Goal: Task Accomplishment & Management: Manage account settings

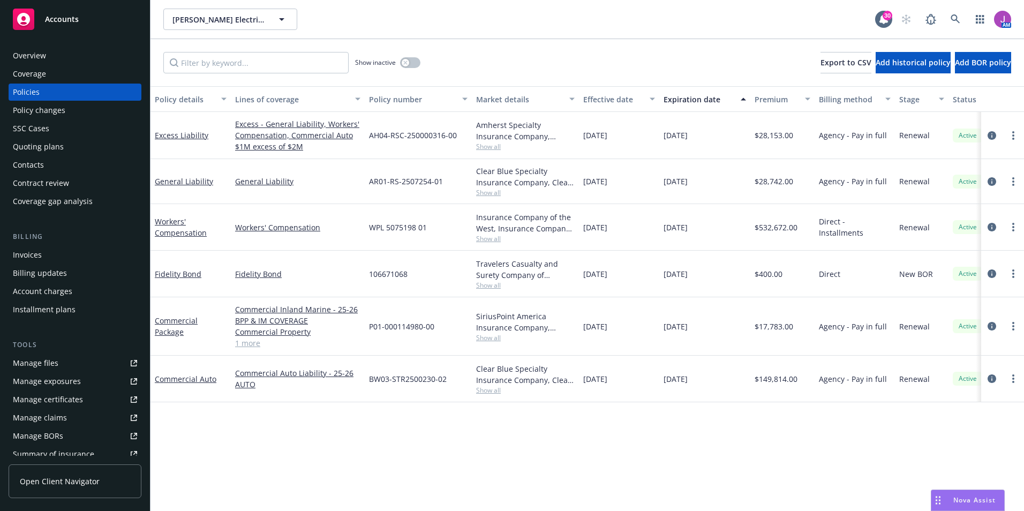
click at [78, 62] on div "Overview" at bounding box center [75, 55] width 124 height 17
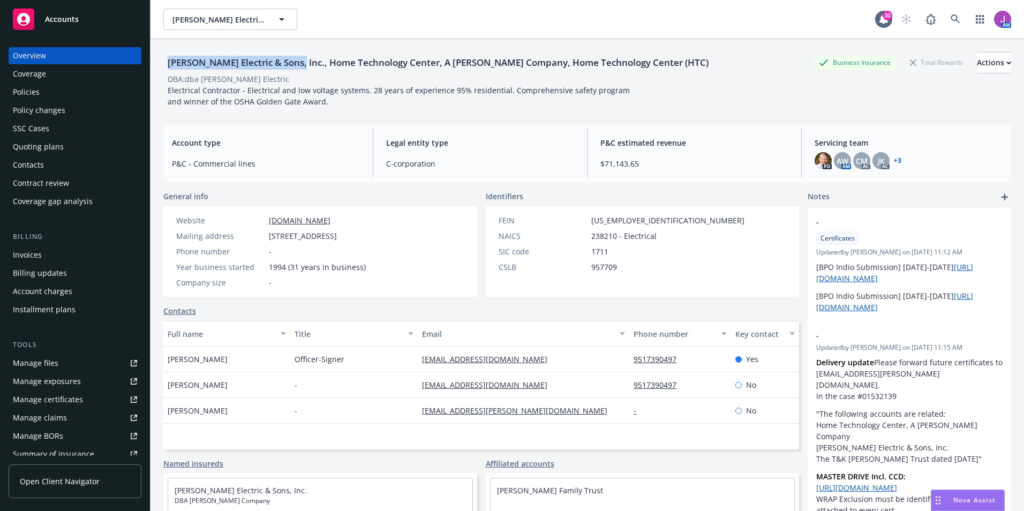
drag, startPoint x: 169, startPoint y: 64, endPoint x: 299, endPoint y: 67, distance: 130.1
click at [299, 67] on div "Schamber Electric & Sons, Inc., Home Technology Center, A Schamber Company, Hom…" at bounding box center [437, 63] width 549 height 14
copy div "Schamber Electric & Sons, Inc."
click at [40, 113] on div "Policy changes" at bounding box center [39, 110] width 52 height 17
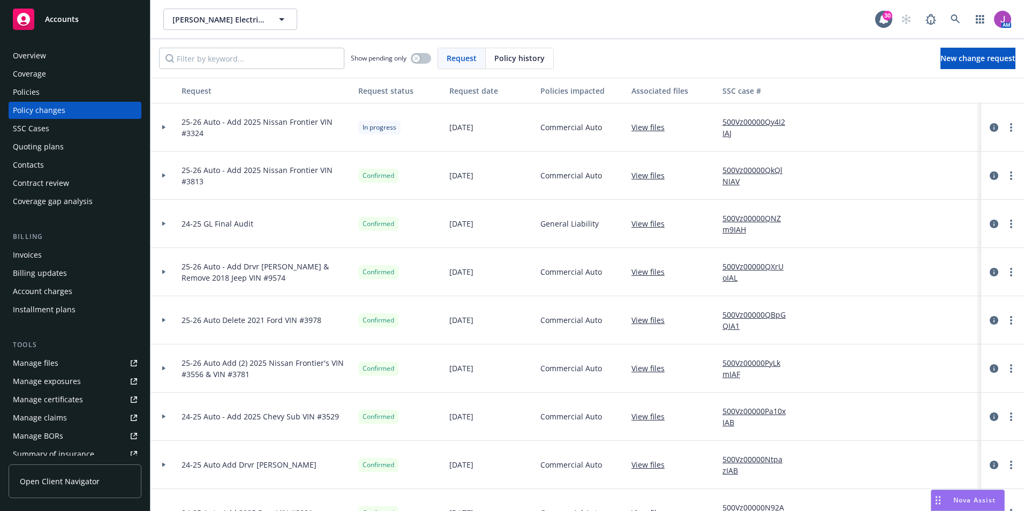
click at [165, 323] on div at bounding box center [163, 320] width 27 height 48
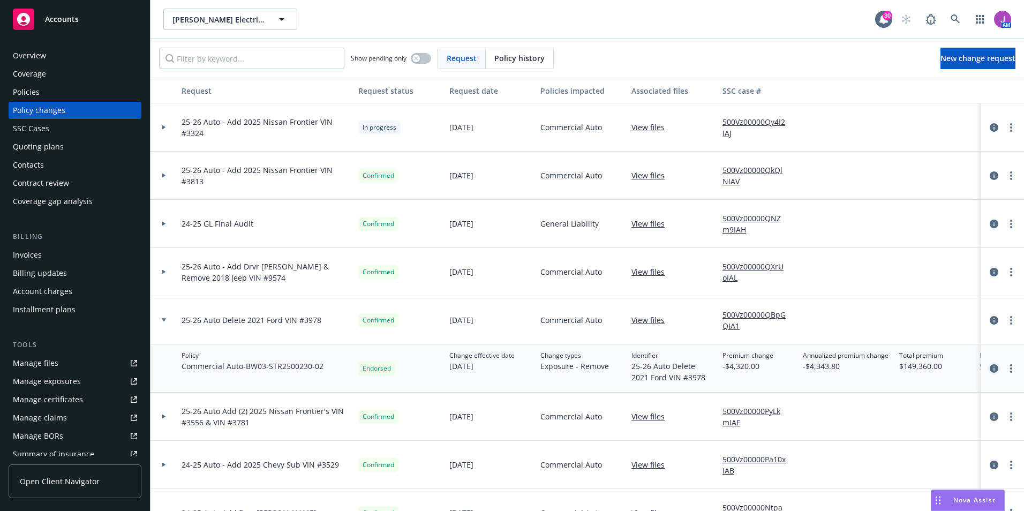
click at [989, 370] on icon "circleInformation" at bounding box center [993, 368] width 9 height 9
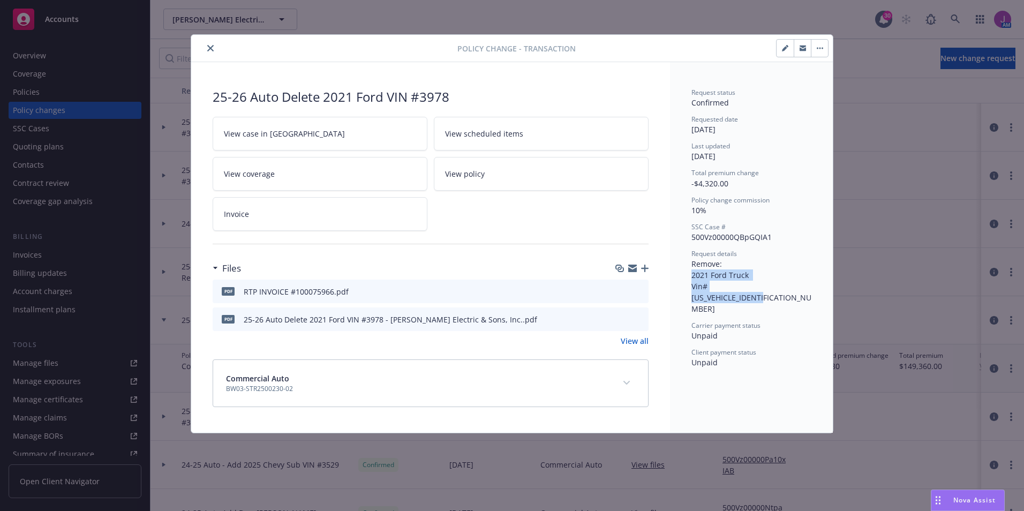
drag, startPoint x: 692, startPoint y: 276, endPoint x: 795, endPoint y: 289, distance: 103.6
click at [795, 289] on div "Request details Remove: 2021 Ford Truck Vin#1FT8W2BT2MEC53978" at bounding box center [751, 281] width 120 height 65
copy span "2021 Ford Truck Vin#1FT8W2BT2MEC53978"
click at [639, 319] on icon "preview file" at bounding box center [638, 318] width 10 height 7
click at [212, 44] on button "close" at bounding box center [210, 48] width 13 height 13
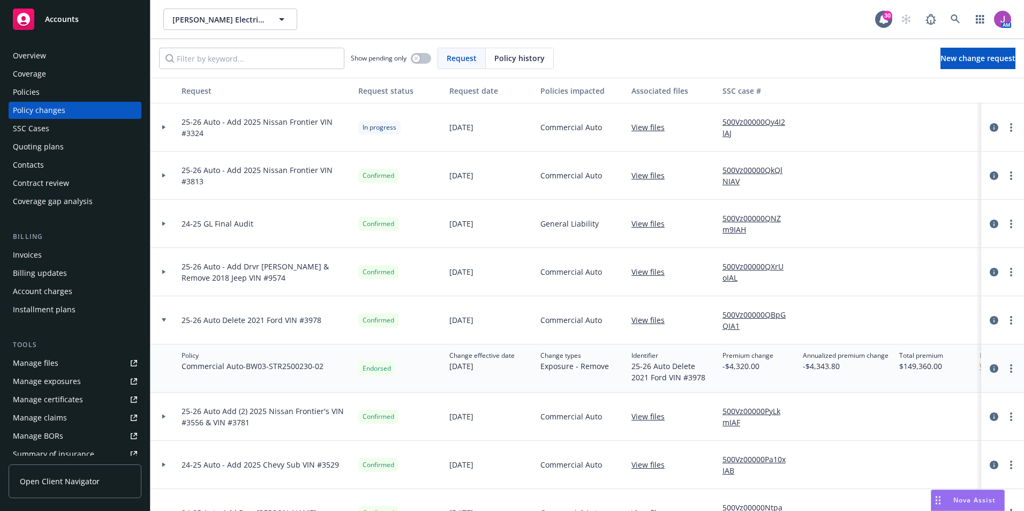
click at [164, 271] on icon at bounding box center [163, 272] width 3 height 4
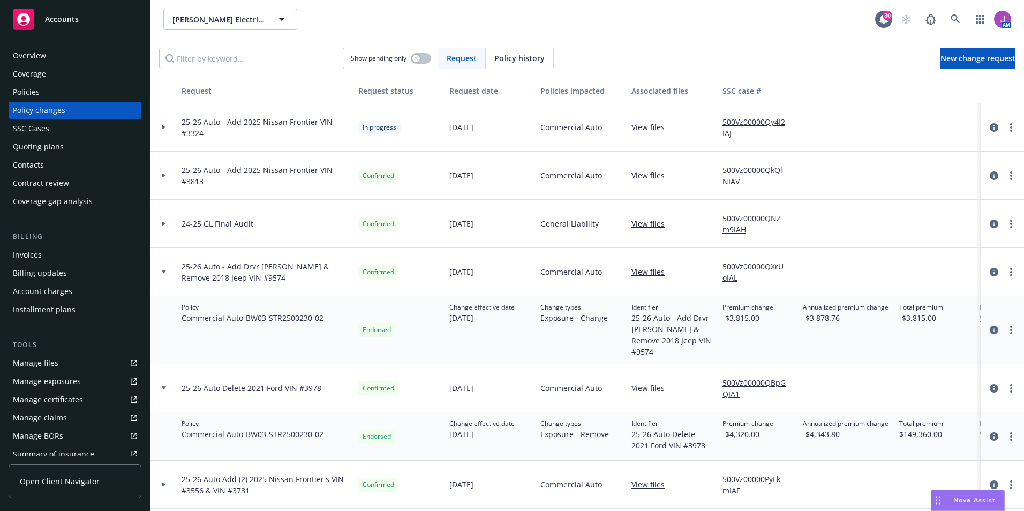
click at [987, 323] on link "circleInformation" at bounding box center [993, 329] width 13 height 13
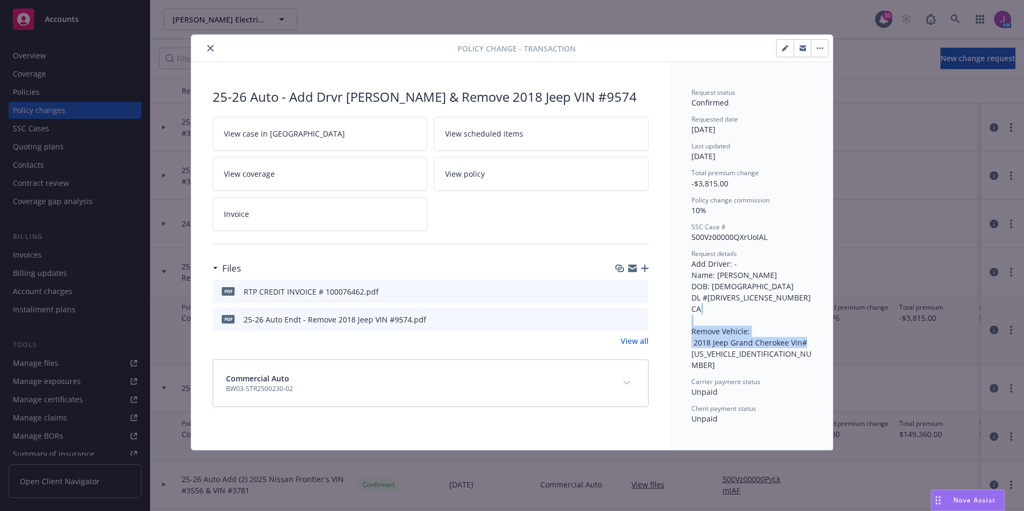
drag, startPoint x: 689, startPoint y: 339, endPoint x: 775, endPoint y: 352, distance: 86.2
click at [775, 352] on div "Request status Confirmed Requested date 08/05/2025 Last updated 08/19/2025 Tota…" at bounding box center [751, 256] width 163 height 388
copy span "2018 Jeep Grand Cherokee Vin# 1C4RJFJG1JC349574"
click at [212, 49] on icon "close" at bounding box center [210, 48] width 6 height 6
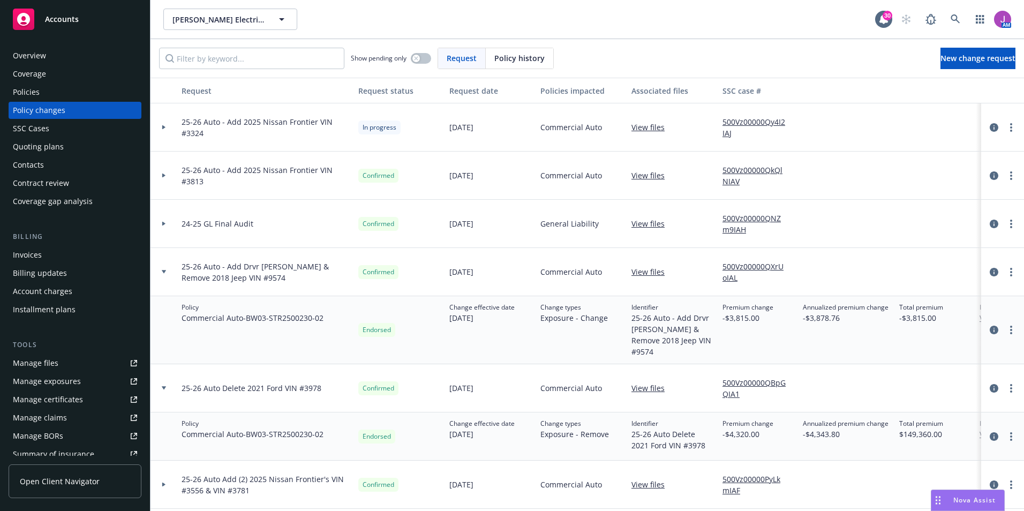
click at [40, 255] on div "Invoices" at bounding box center [27, 254] width 29 height 17
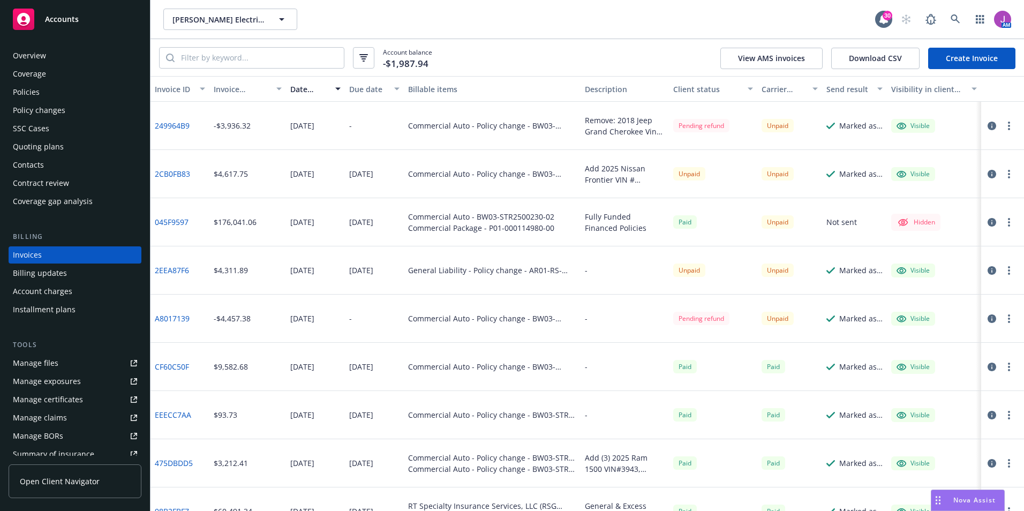
click at [35, 92] on div "Policies" at bounding box center [26, 92] width 27 height 17
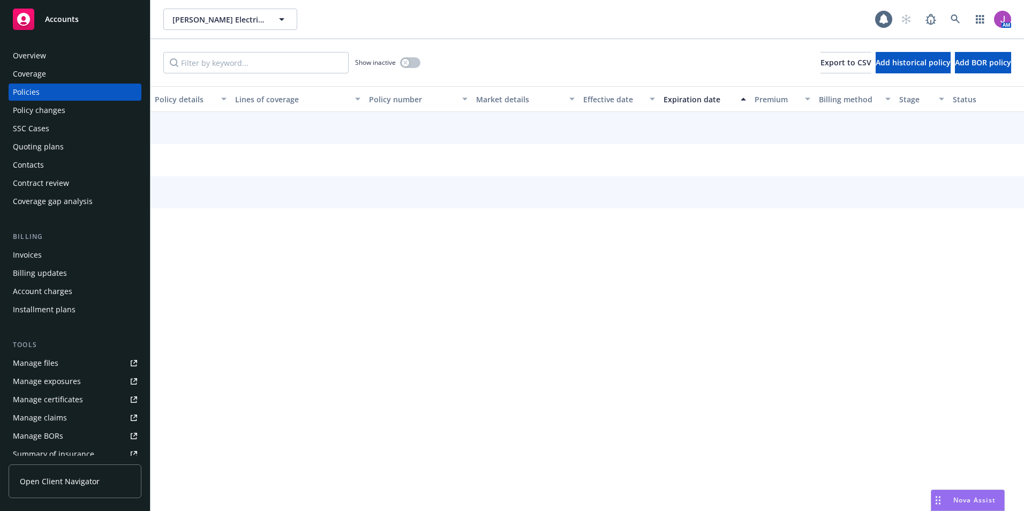
click at [39, 117] on div "Policy changes" at bounding box center [39, 110] width 52 height 17
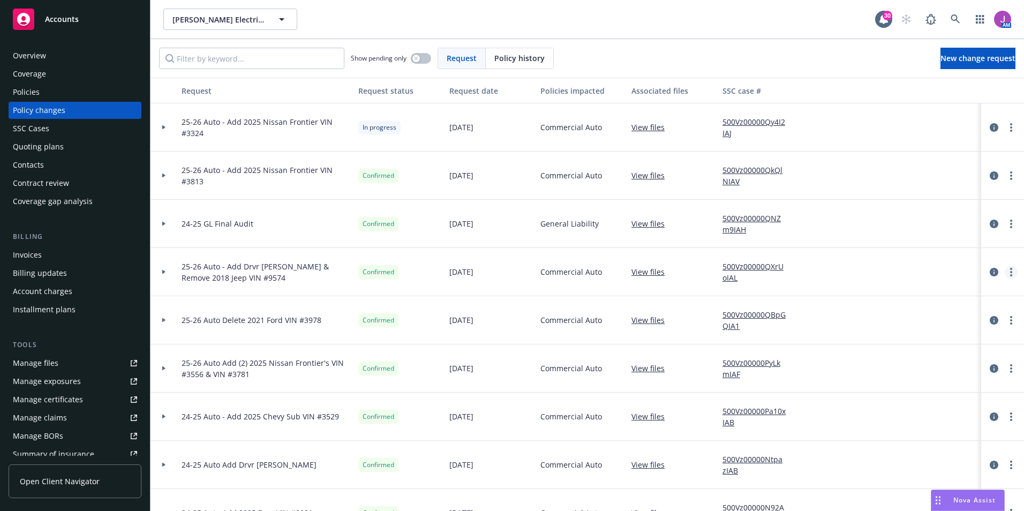
click at [1005, 273] on link "more" at bounding box center [1010, 272] width 13 height 13
click at [881, 298] on link "Copy logging email" at bounding box center [917, 293] width 184 height 21
click at [162, 273] on icon at bounding box center [164, 272] width 4 height 4
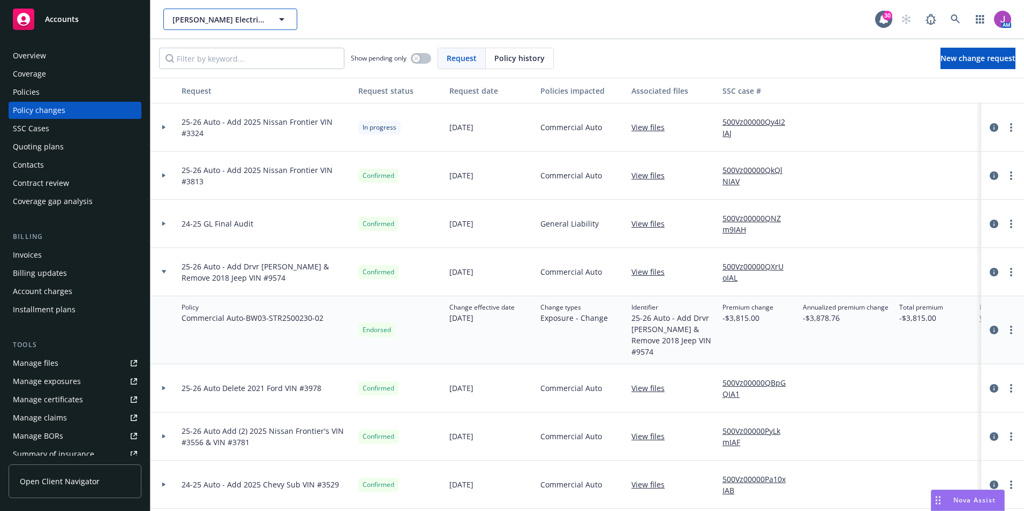
click at [225, 14] on span "Schamber Electric & Sons, Inc., Home Technology Center, A Schamber Company, Hom…" at bounding box center [218, 19] width 93 height 11
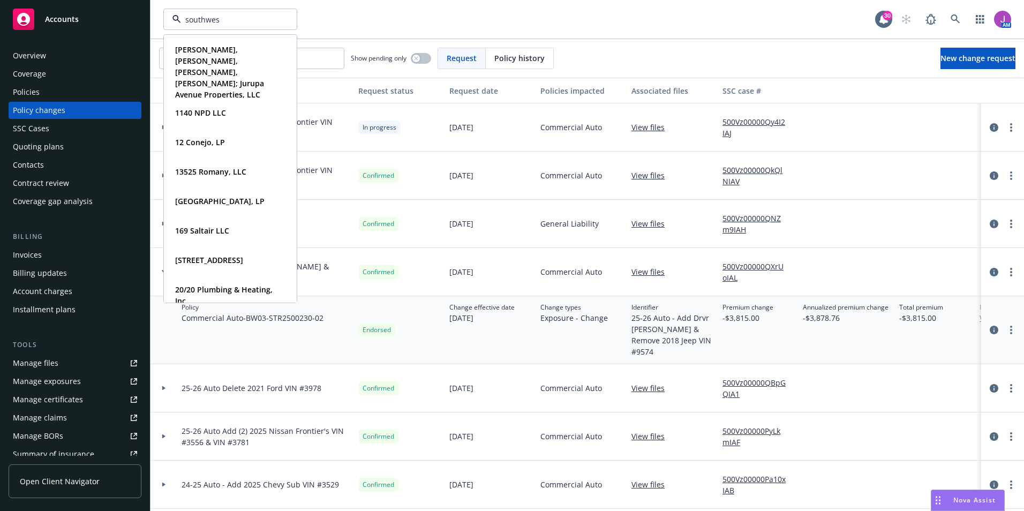
type input "southwest"
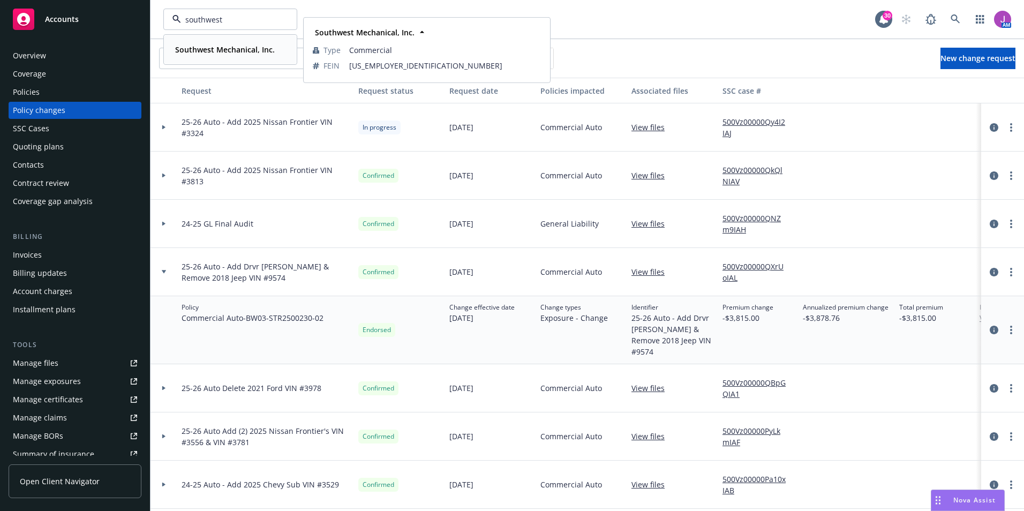
click at [214, 55] on span "Southwest Mechanical, Inc." at bounding box center [225, 49] width 100 height 11
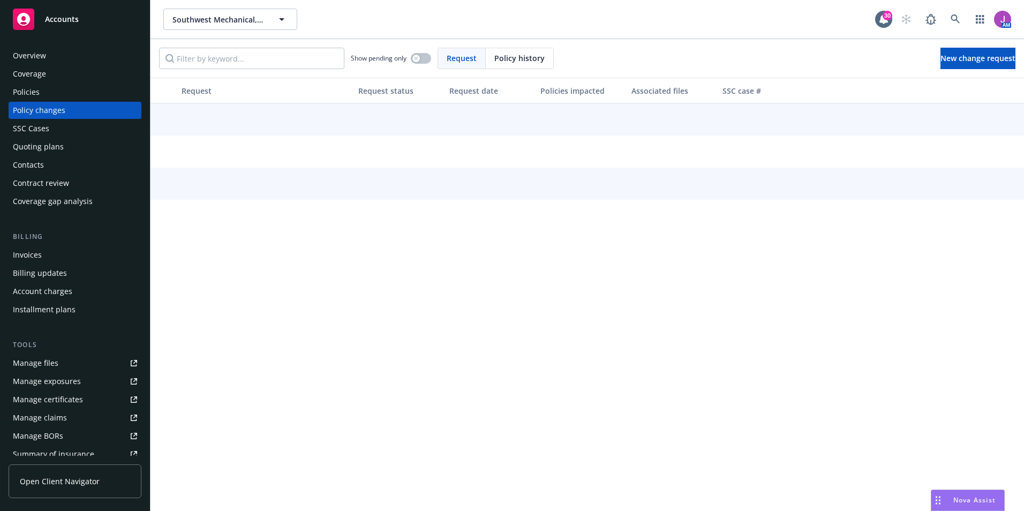
click at [37, 87] on div "Policies" at bounding box center [26, 92] width 27 height 17
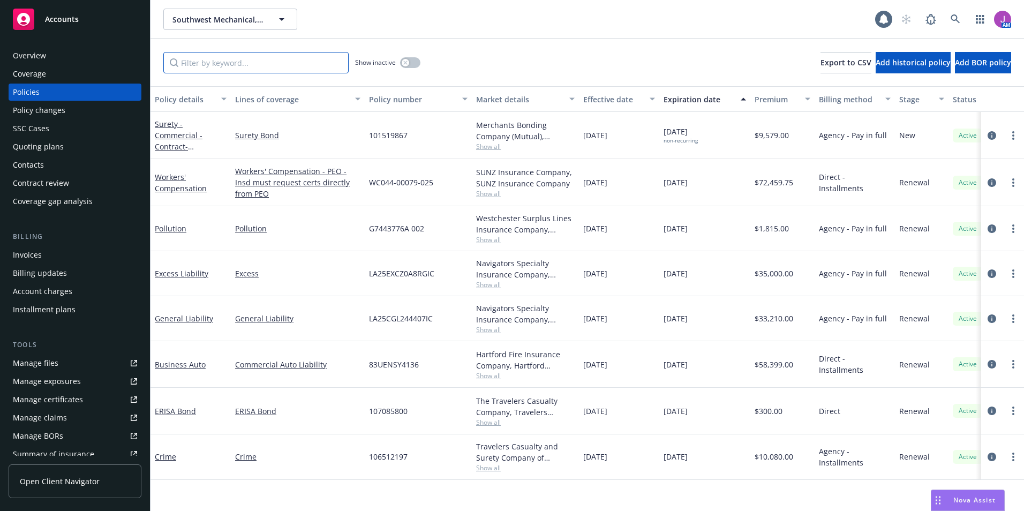
click at [239, 61] on input "Filter by keyword..." at bounding box center [255, 62] width 185 height 21
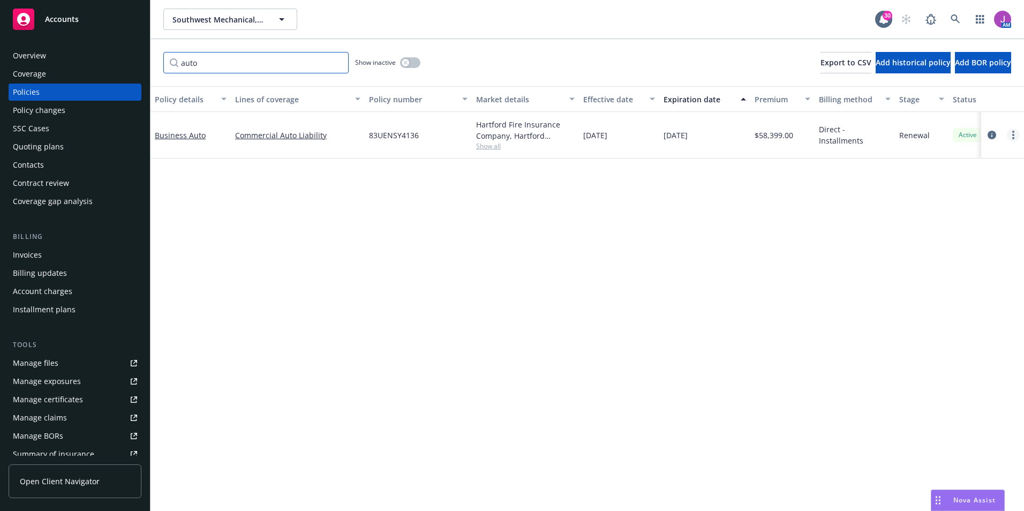
type input "auto"
click at [1017, 138] on link "more" at bounding box center [1012, 134] width 13 height 13
click at [1012, 135] on circle "more" at bounding box center [1013, 135] width 2 height 2
click at [935, 293] on link "Copy logging email" at bounding box center [956, 285] width 126 height 21
click at [1014, 135] on link "more" at bounding box center [1012, 134] width 13 height 13
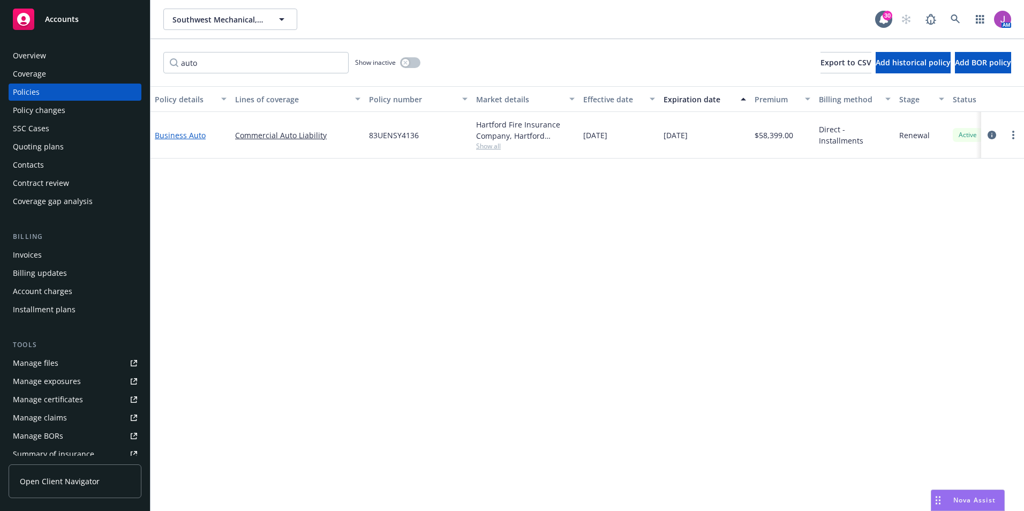
click at [178, 137] on link "Business Auto" at bounding box center [180, 135] width 51 height 10
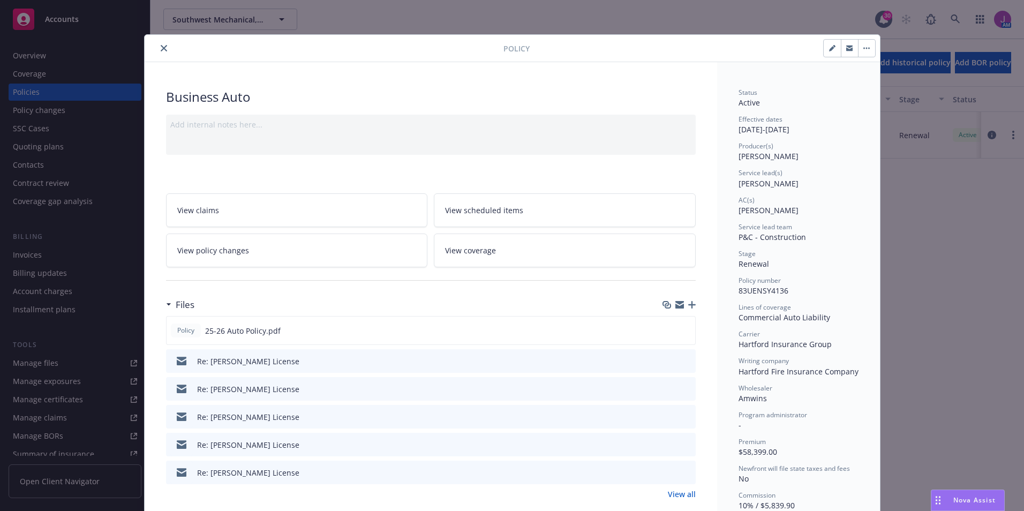
click at [688, 305] on icon "button" at bounding box center [691, 304] width 7 height 7
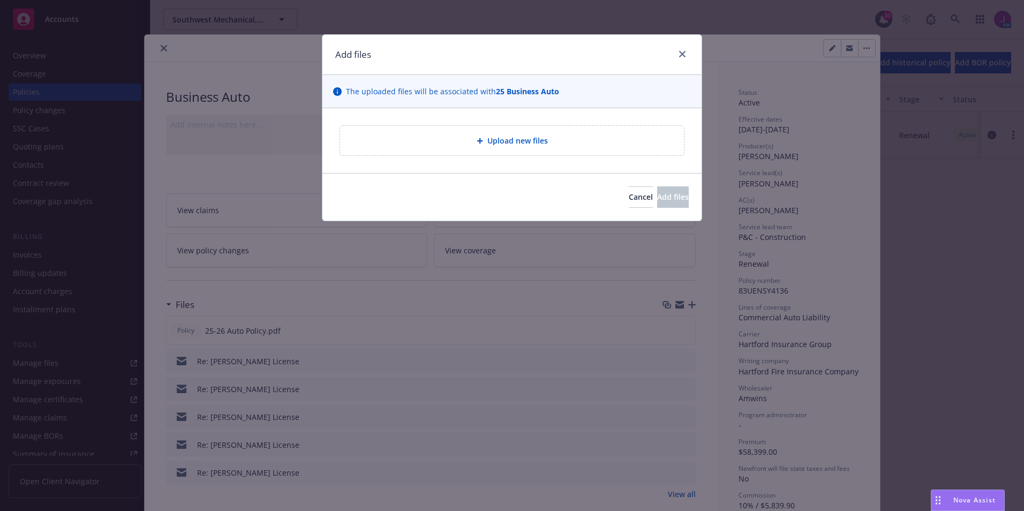
click at [502, 149] on div "Upload new files" at bounding box center [512, 140] width 344 height 29
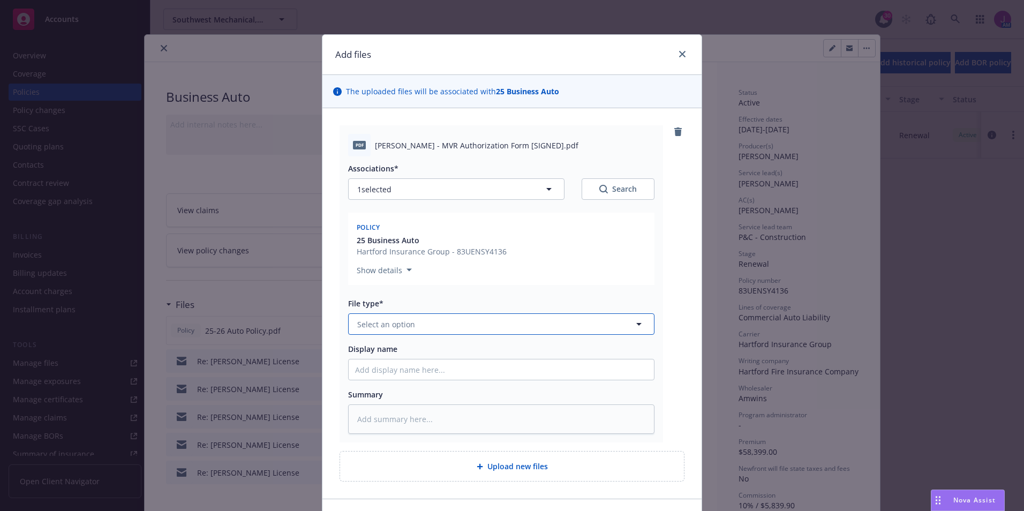
click at [451, 316] on button "Select an option" at bounding box center [501, 323] width 306 height 21
type input "a"
type input "m"
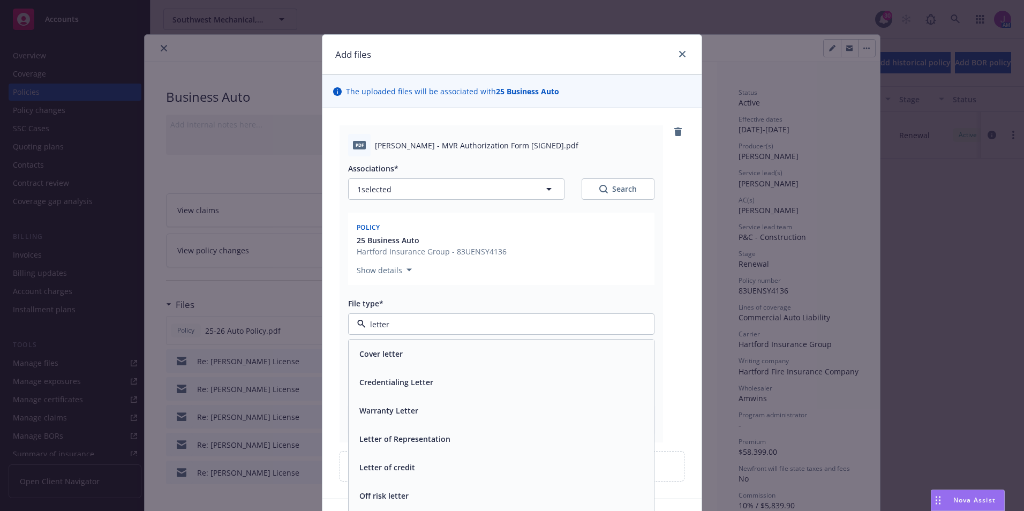
drag, startPoint x: 390, startPoint y: 321, endPoint x: 337, endPoint y: 319, distance: 53.6
click at [339, 319] on div "pdf Davis Rangel - MVR Authorization Form [SIGNED].pdf Associations* 1 selected…" at bounding box center [500, 283] width 323 height 317
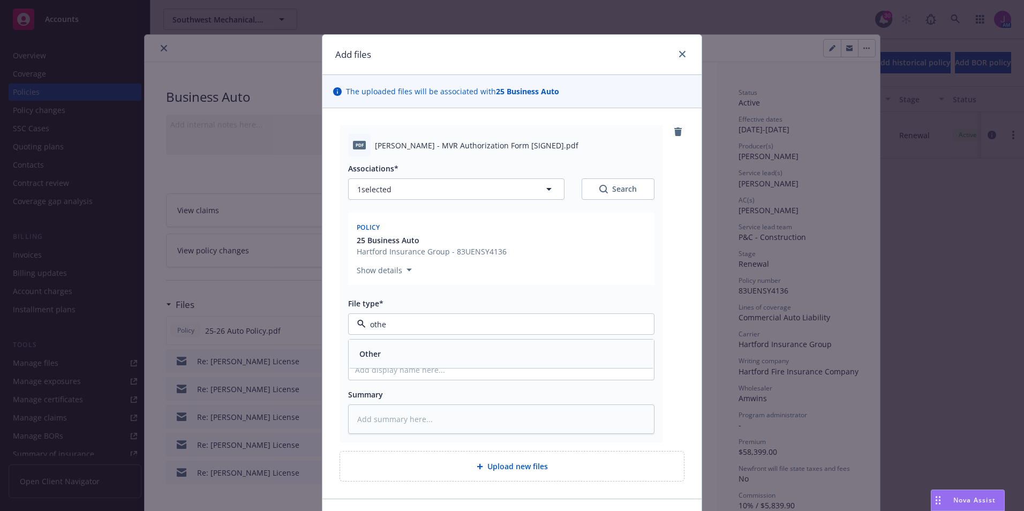
type input "other"
click at [391, 349] on div "Other" at bounding box center [501, 354] width 292 height 16
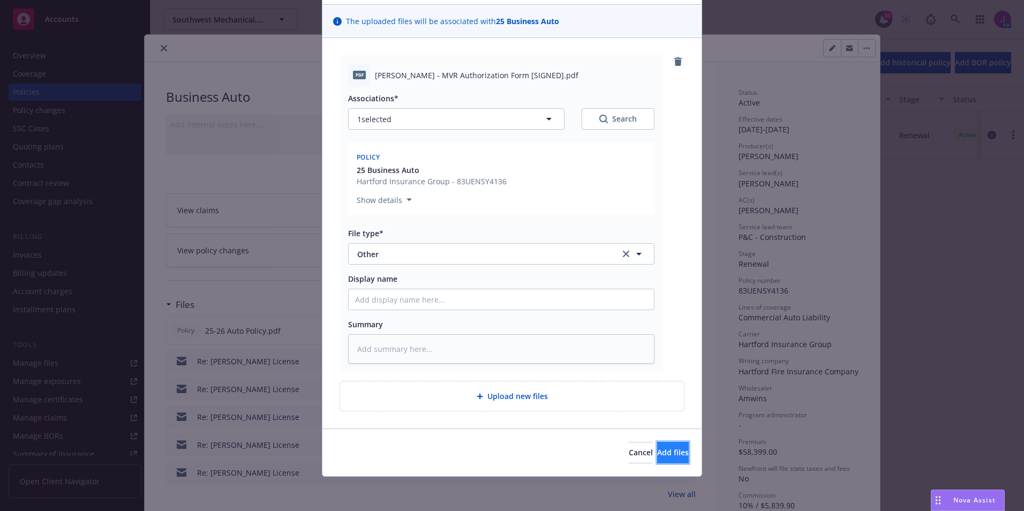
click at [657, 459] on button "Add files" at bounding box center [673, 452] width 32 height 21
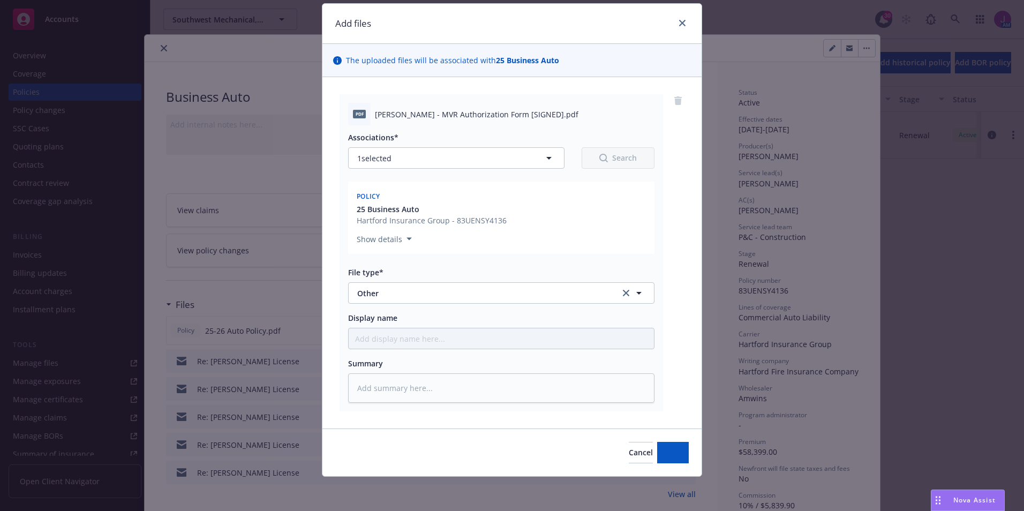
scroll to position [31, 0]
type textarea "x"
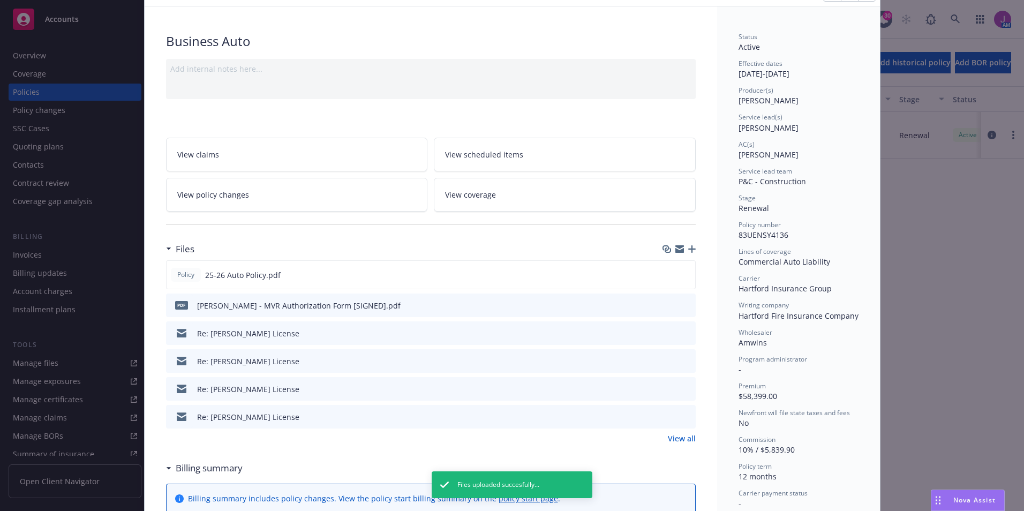
scroll to position [107, 0]
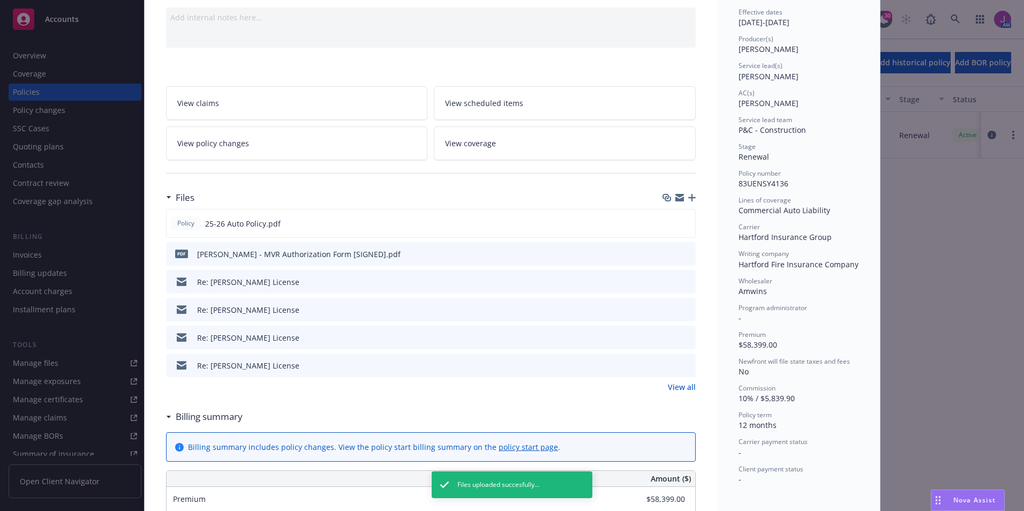
click at [683, 392] on link "View all" at bounding box center [682, 386] width 28 height 11
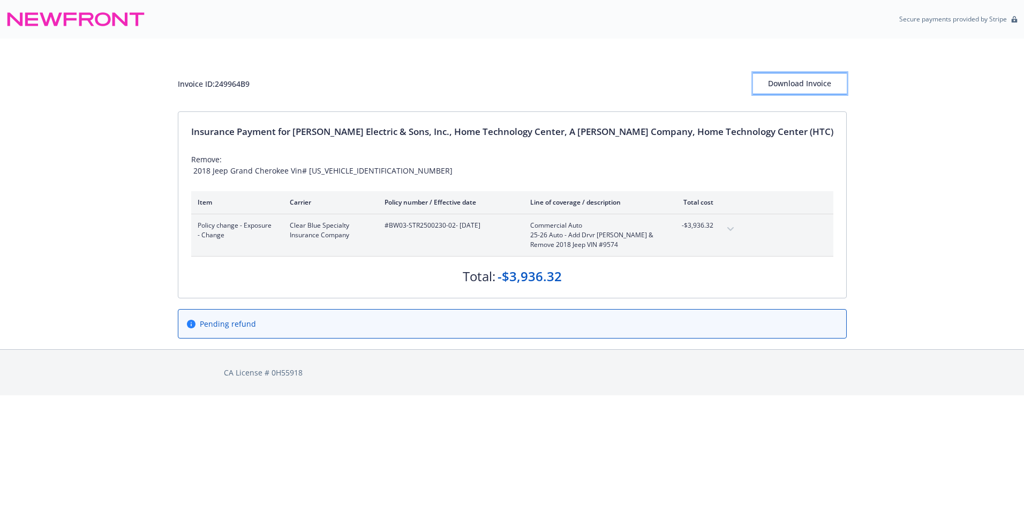
click at [772, 84] on div "Download Invoice" at bounding box center [800, 83] width 94 height 20
click at [745, 231] on div "Policy change - Exposure - Change Clear Blue Specialty Insurance Company #BW03-…" at bounding box center [468, 235] width 554 height 42
click at [739, 230] on button "expand content" at bounding box center [730, 229] width 17 height 17
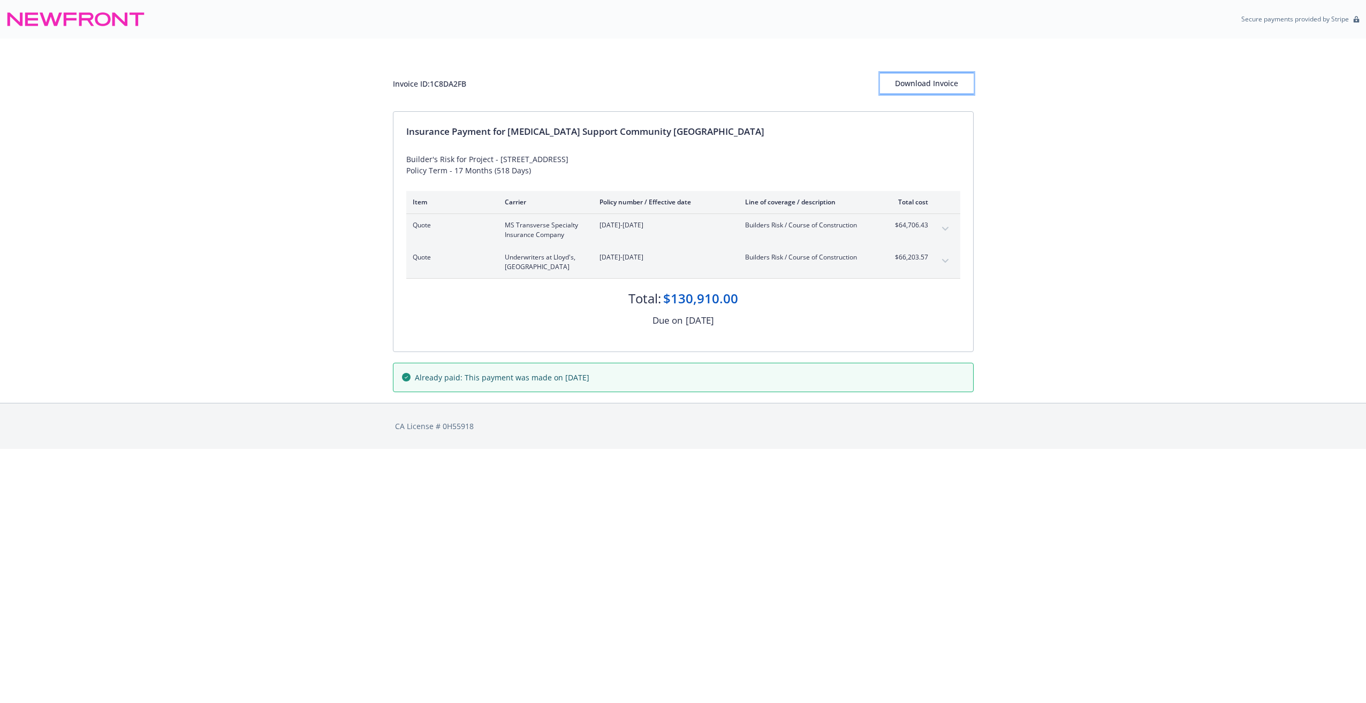
click at [913, 86] on div "Download Invoice" at bounding box center [927, 83] width 94 height 20
